Goal: Transaction & Acquisition: Purchase product/service

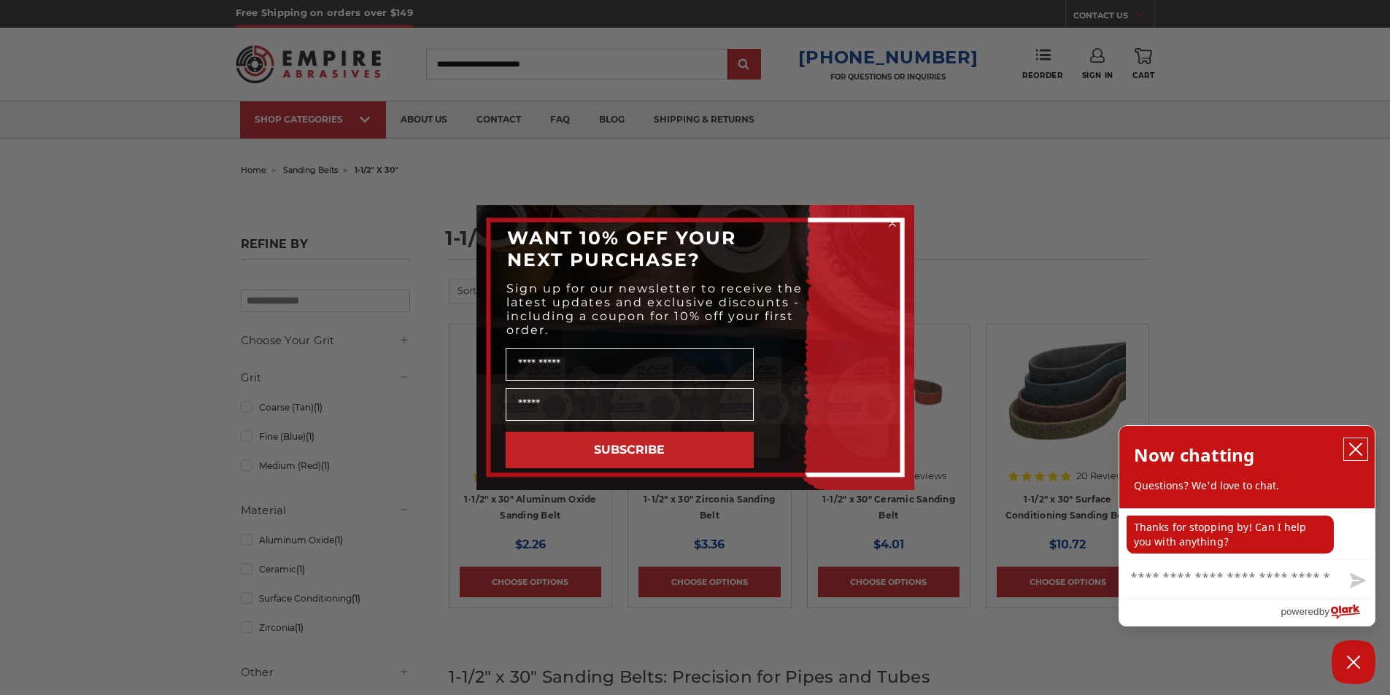
click at [1354, 447] on icon "close chatbox" at bounding box center [1355, 449] width 15 height 15
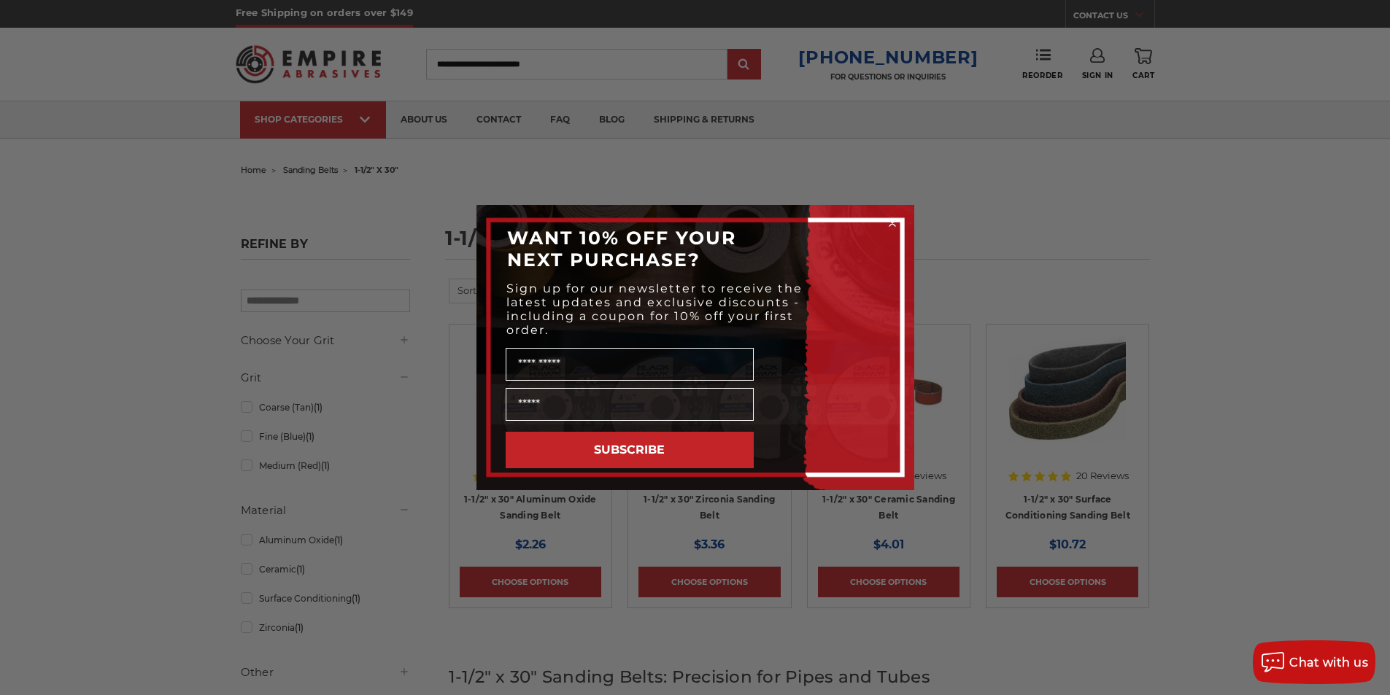
click at [890, 222] on icon "Close dialog" at bounding box center [892, 223] width 15 height 15
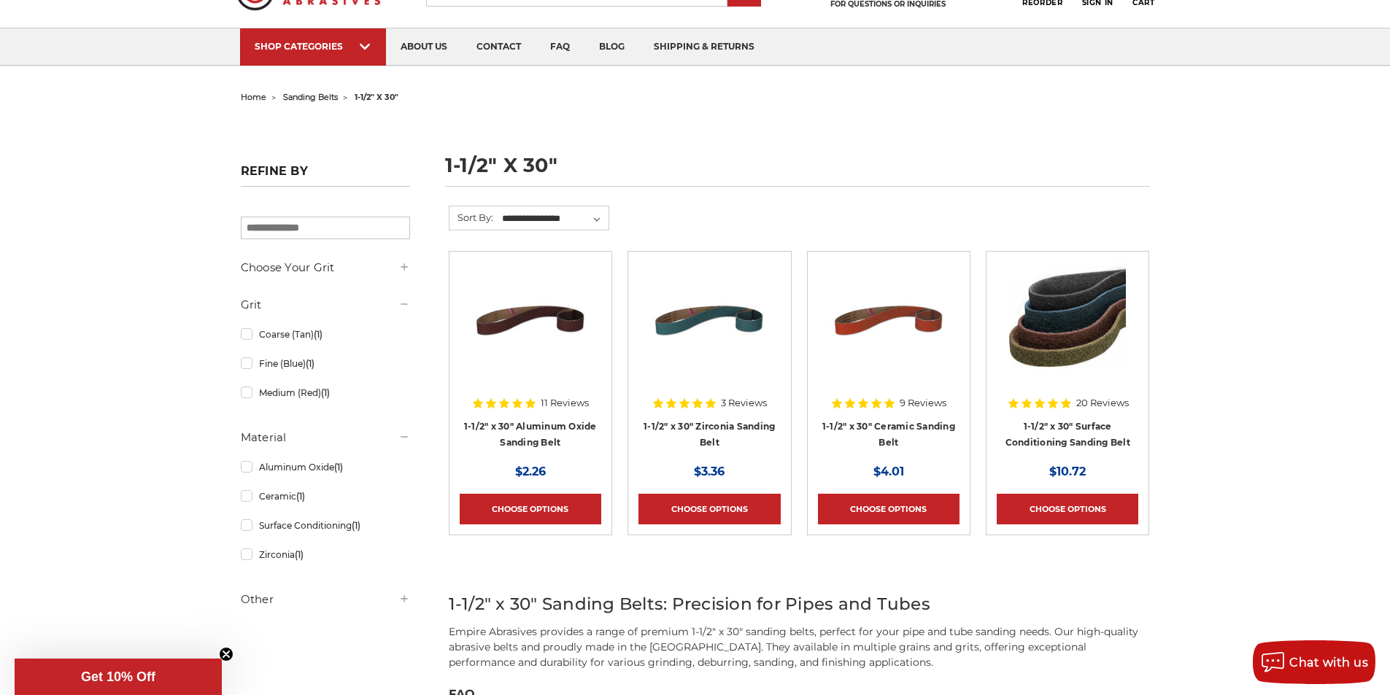
scroll to position [146, 0]
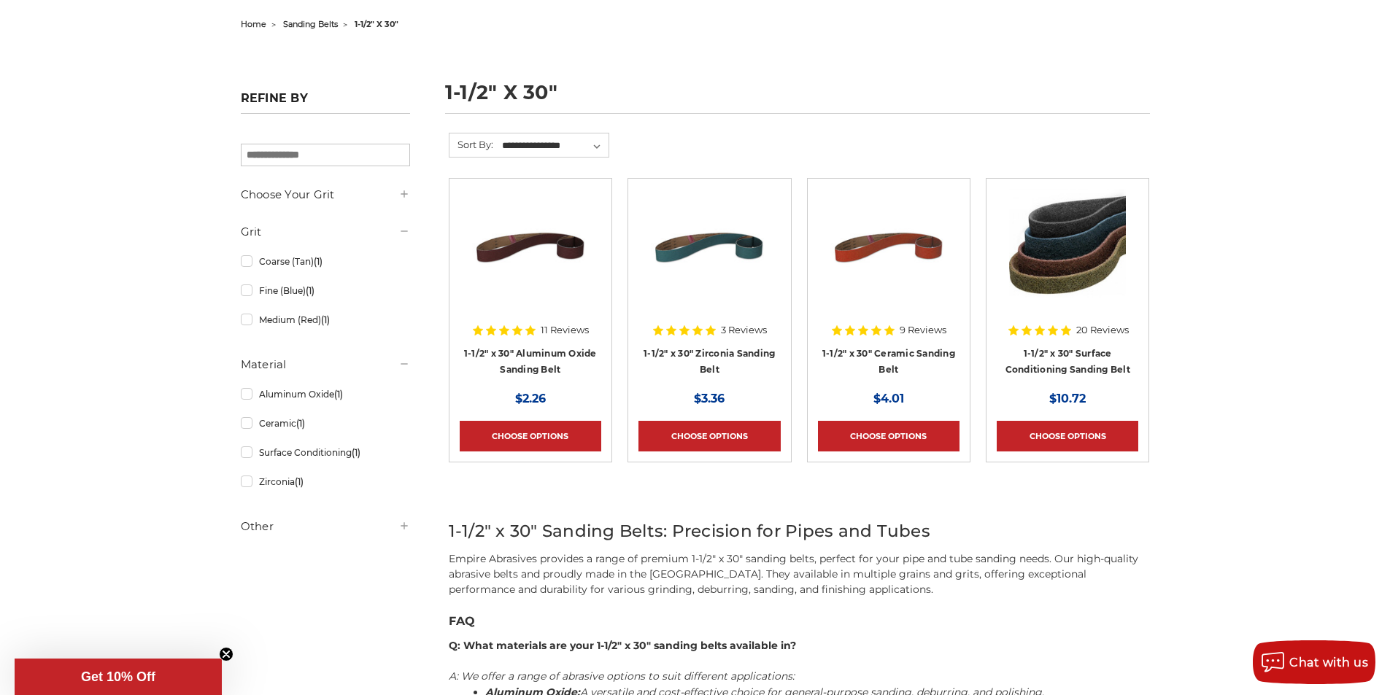
click at [1056, 252] on img at bounding box center [1067, 247] width 117 height 117
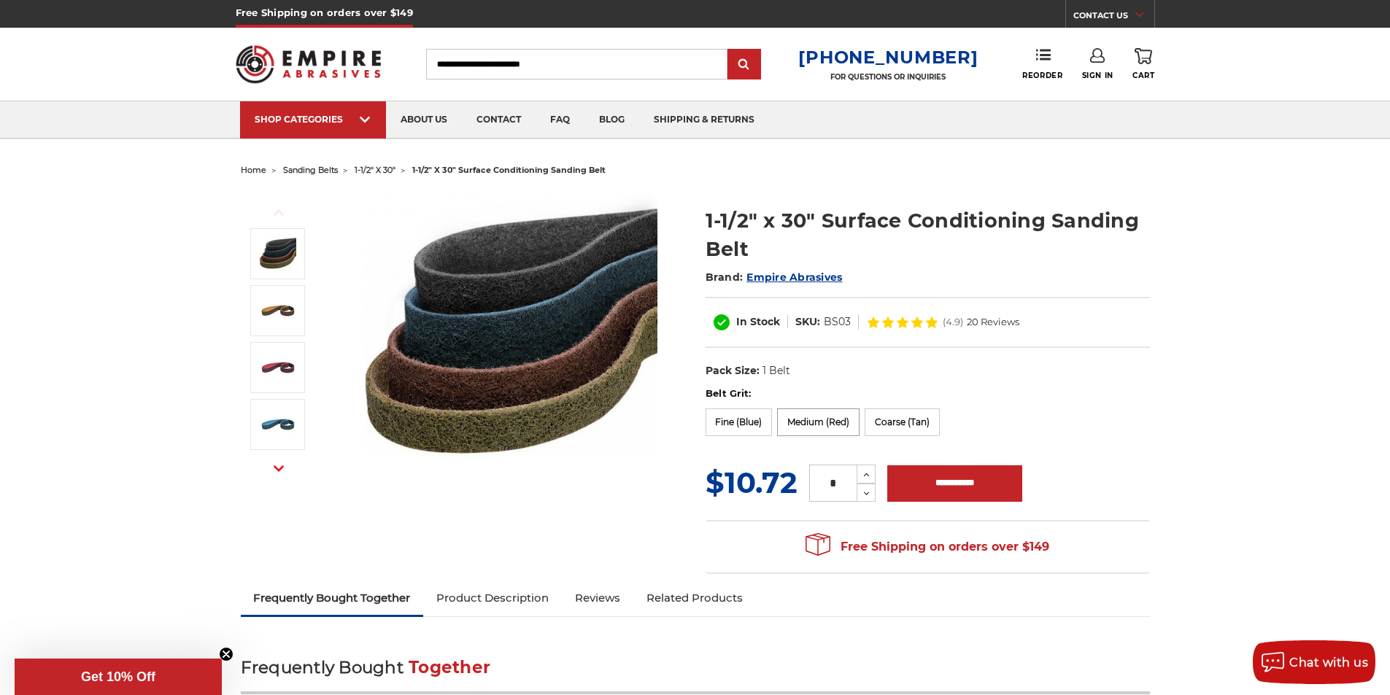
scroll to position [146, 0]
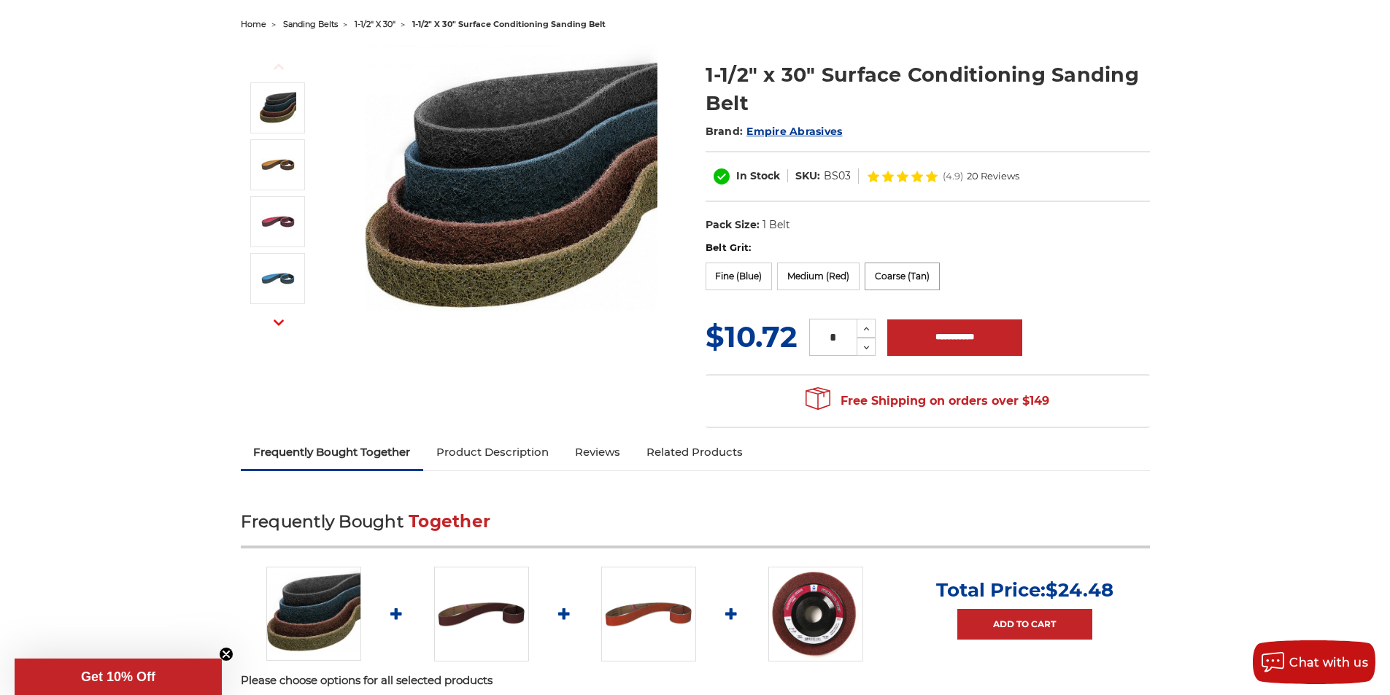
click at [890, 275] on label "Coarse (Tan)" at bounding box center [901, 277] width 75 height 28
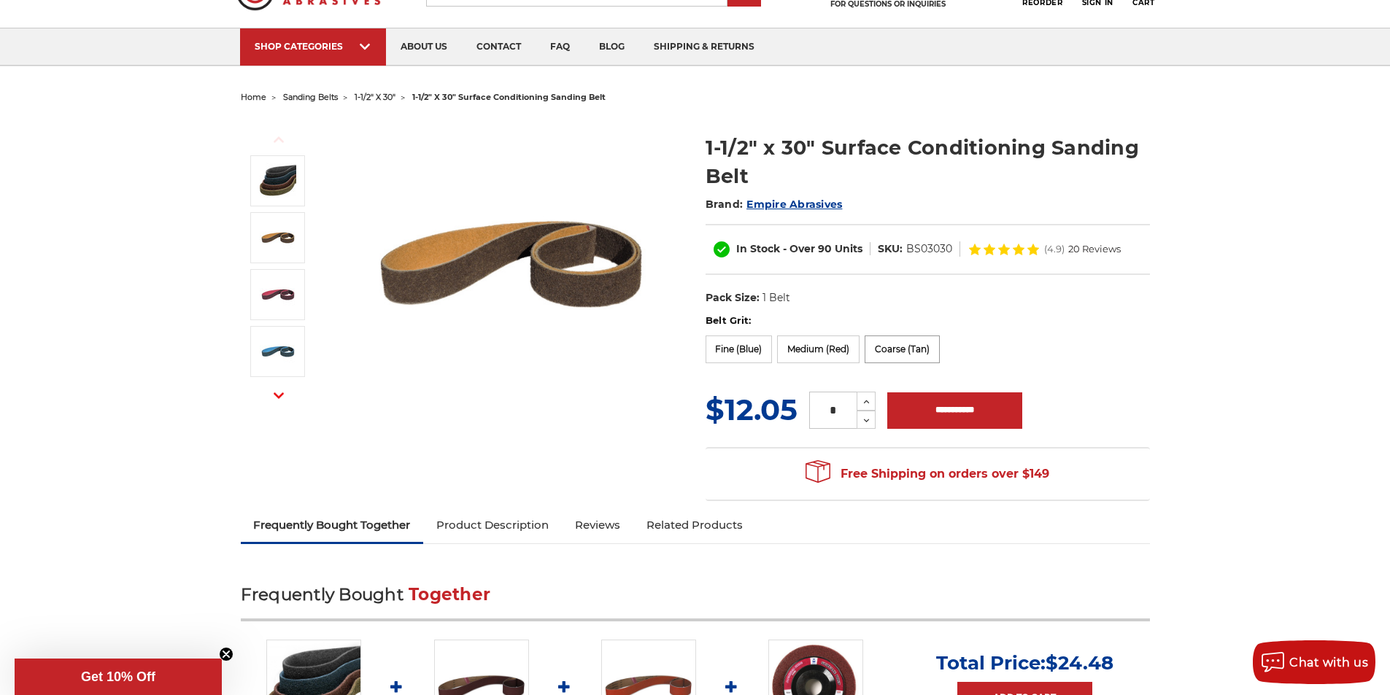
scroll to position [0, 0]
